Goal: Check status: Check status

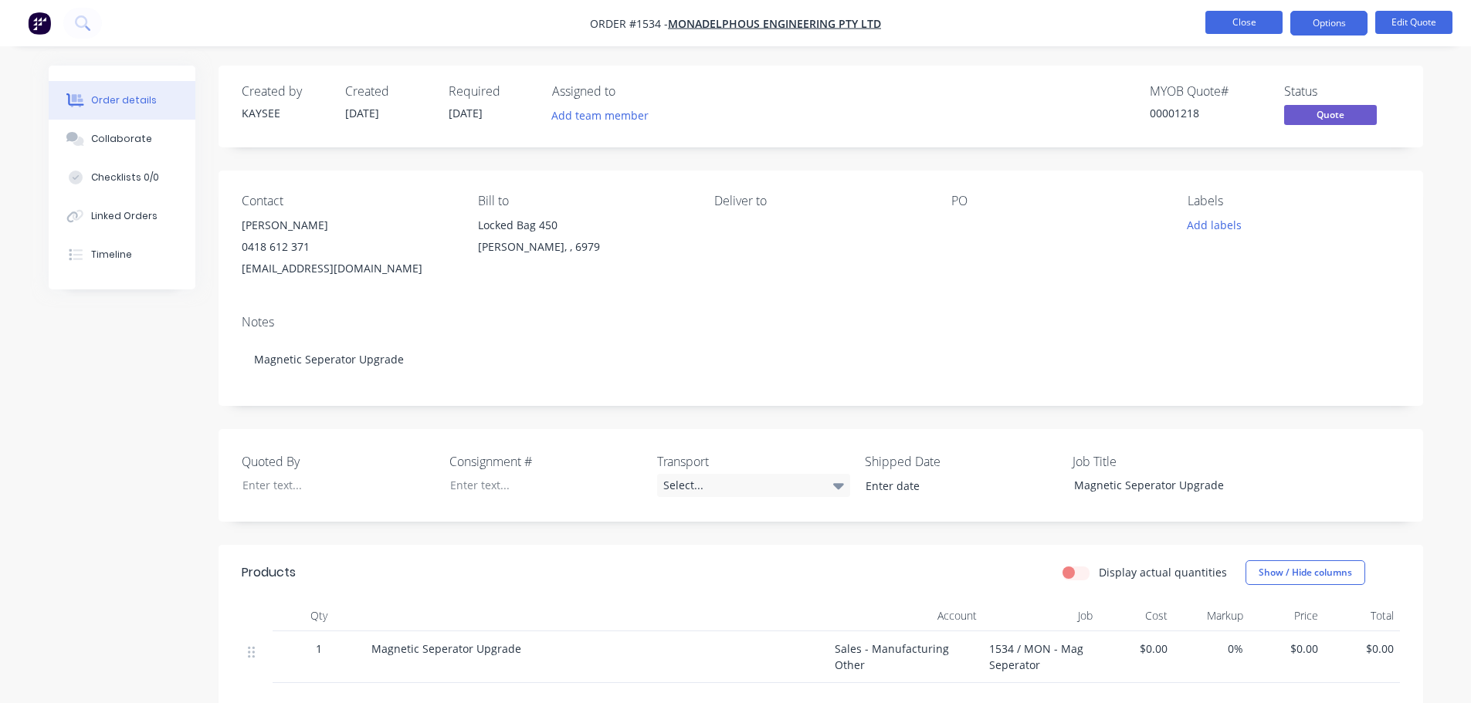
click at [1227, 31] on button "Close" at bounding box center [1243, 22] width 77 height 23
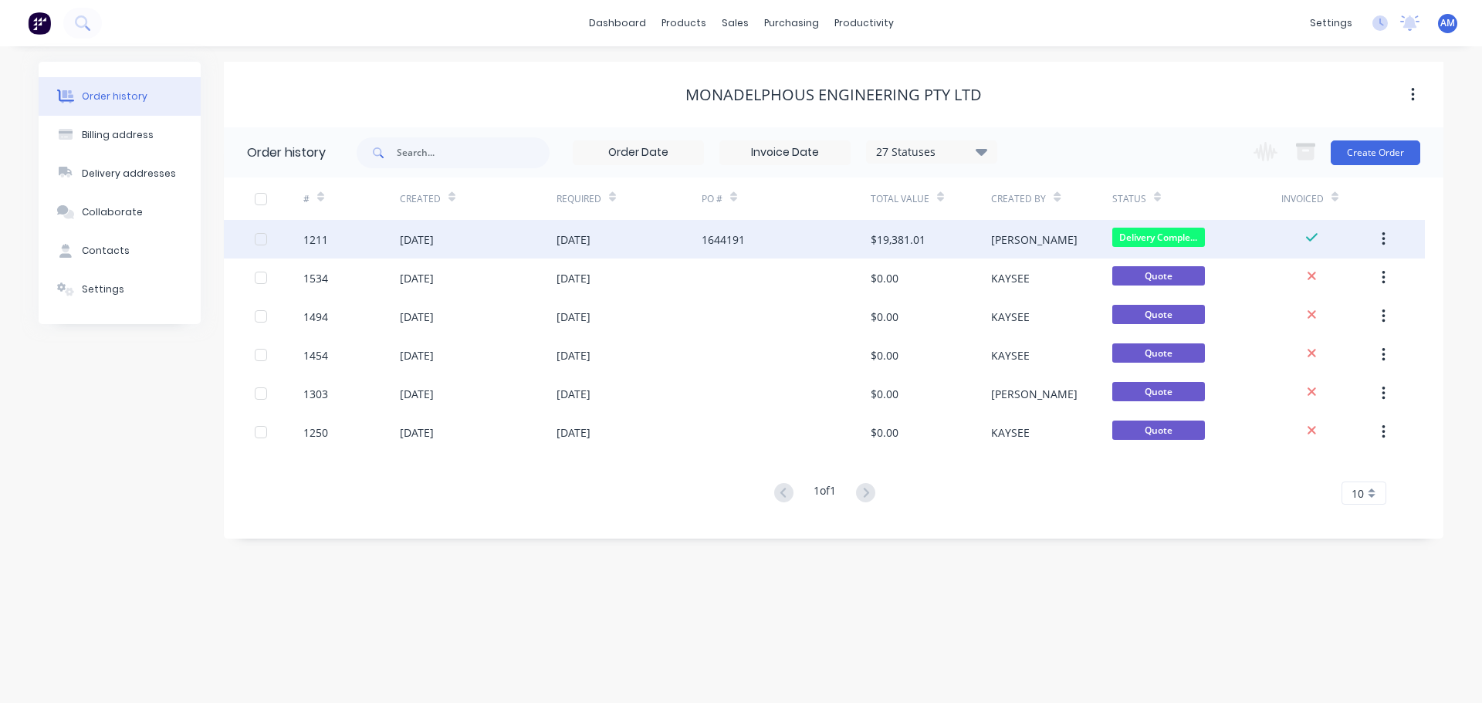
click at [434, 238] on div "[DATE]" at bounding box center [417, 240] width 34 height 16
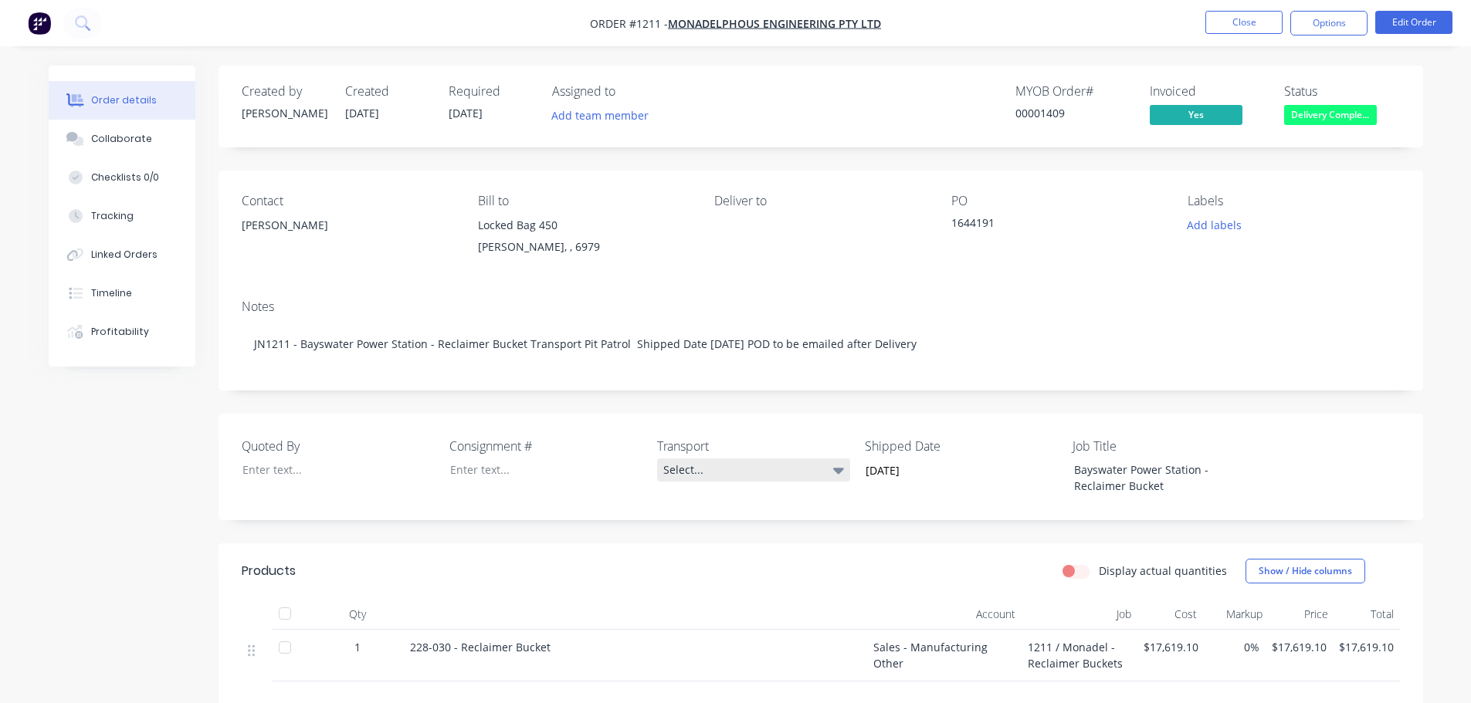
click at [678, 479] on div "Select..." at bounding box center [753, 470] width 193 height 23
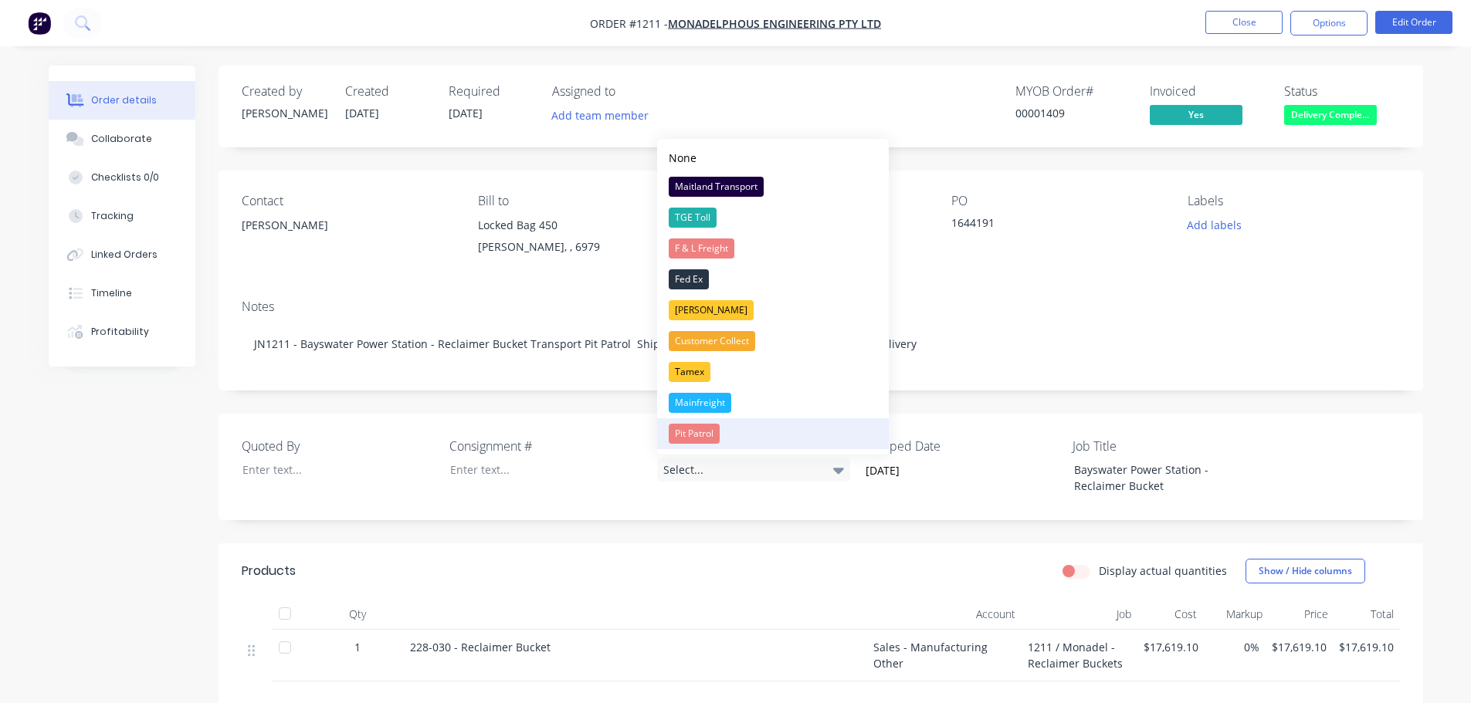
click at [696, 437] on div "Pit Patrol" at bounding box center [694, 434] width 51 height 20
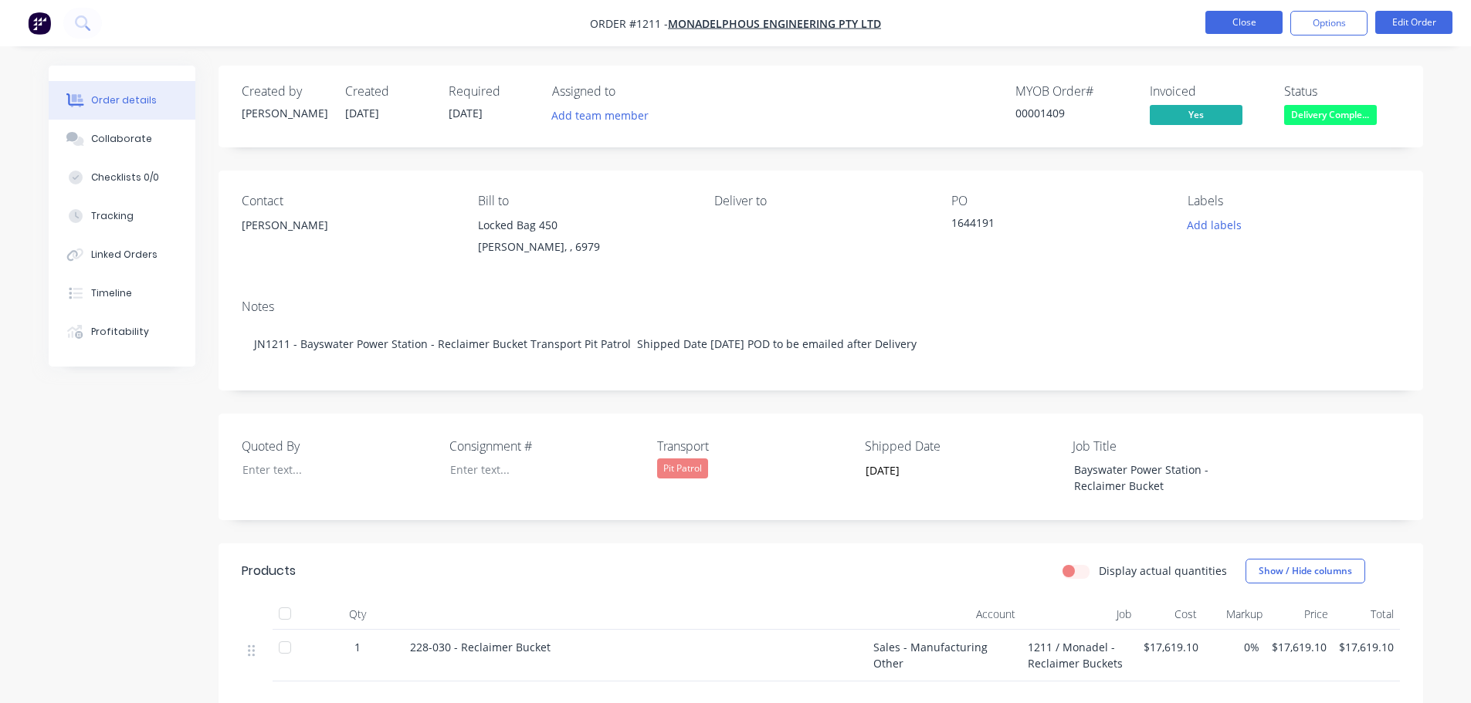
click at [1238, 25] on button "Close" at bounding box center [1243, 22] width 77 height 23
